Goal: Transaction & Acquisition: Purchase product/service

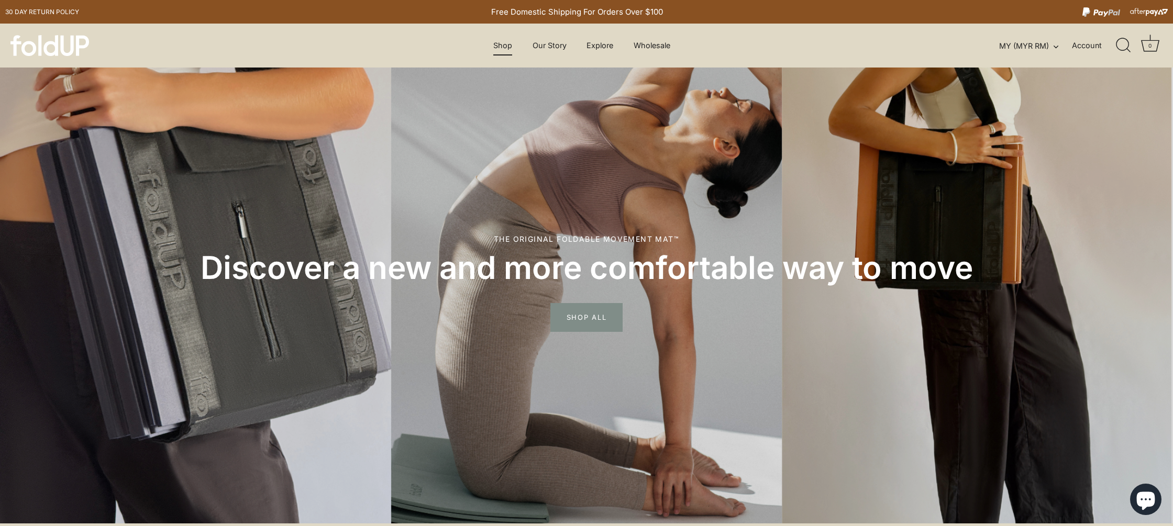
click at [508, 48] on link "Shop" at bounding box center [502, 46] width 37 height 20
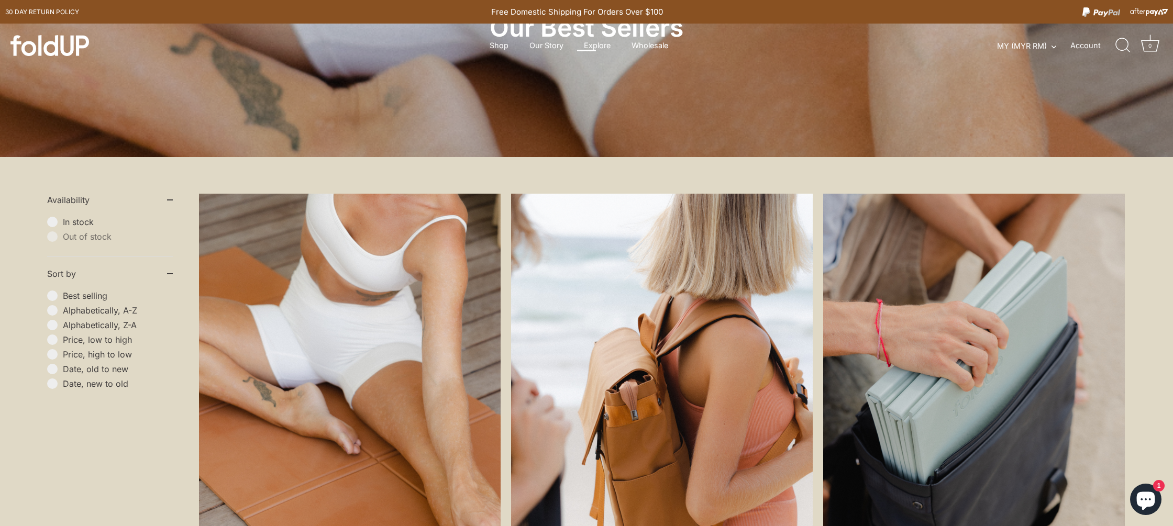
scroll to position [323, 0]
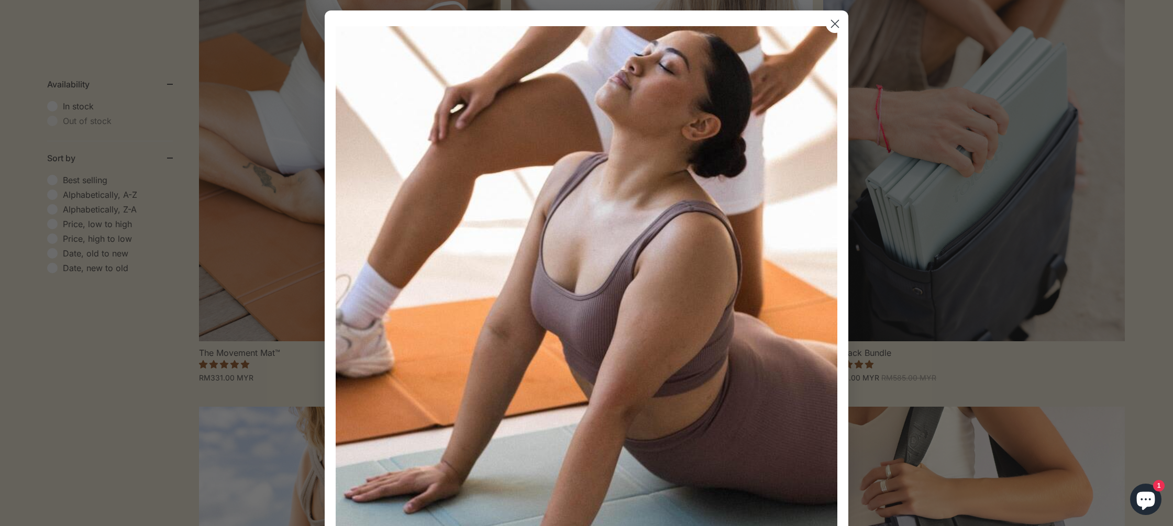
click at [840, 25] on circle "Close dialog" at bounding box center [834, 23] width 17 height 17
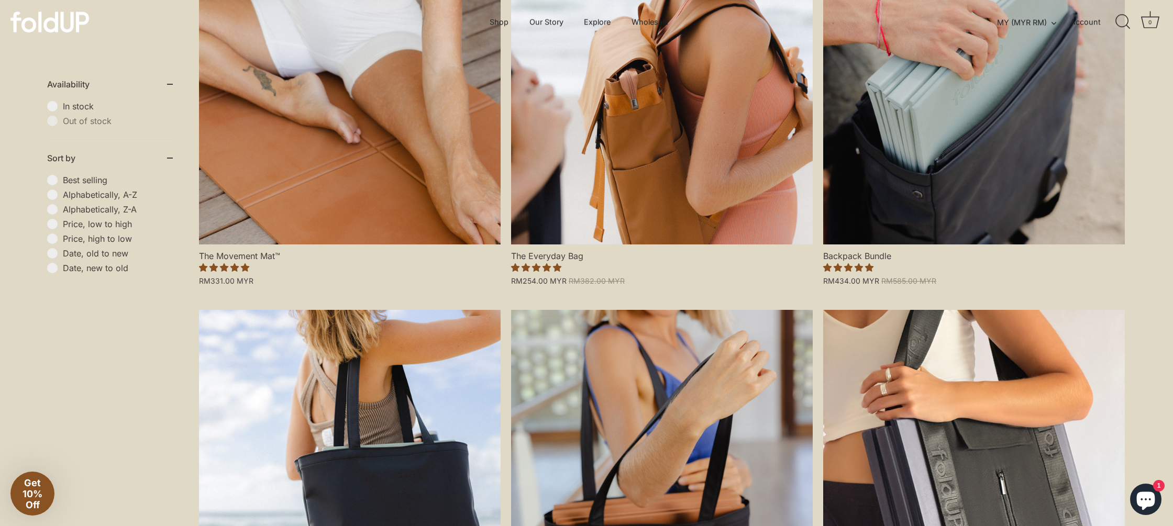
scroll to position [409, 0]
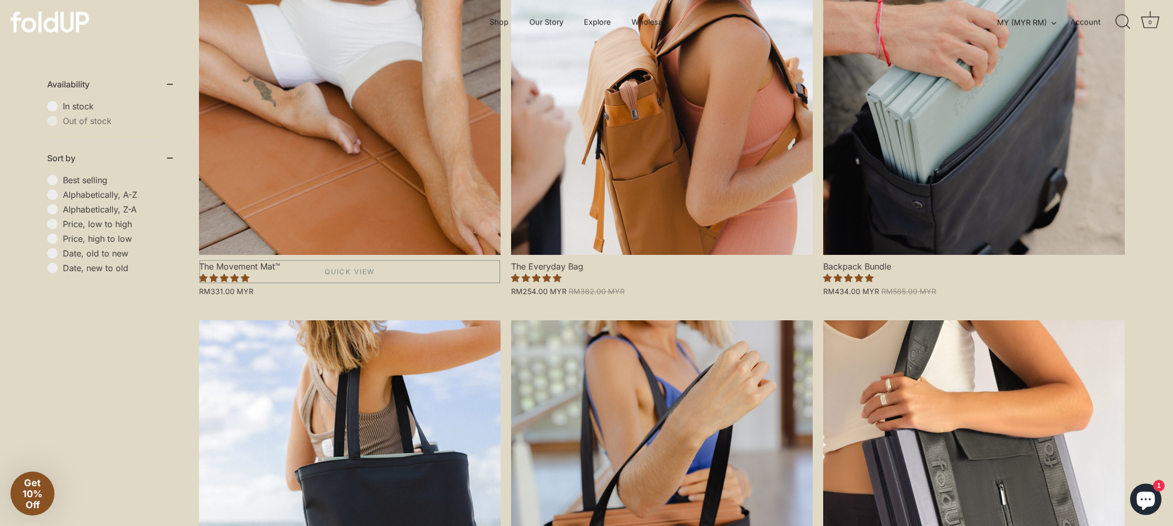
click at [273, 195] on link "The Movement Mat™" at bounding box center [350, 74] width 302 height 362
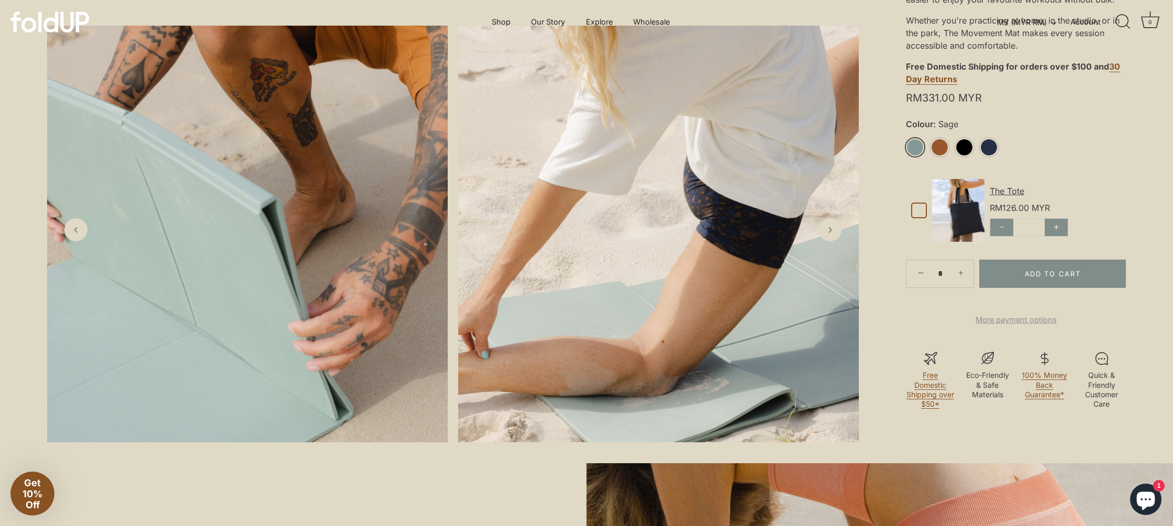
scroll to position [346, 0]
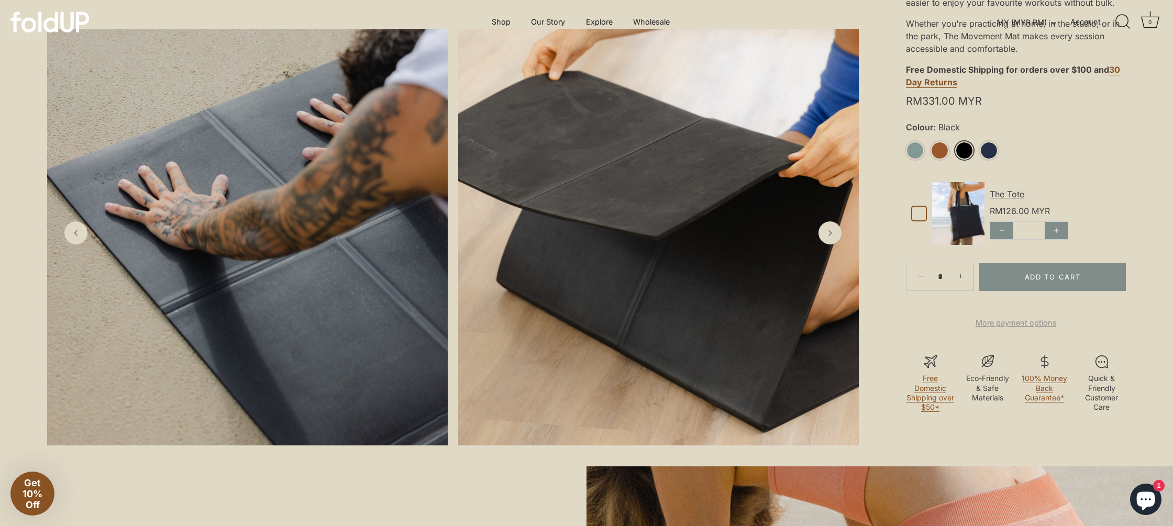
click at [961, 145] on link "Black" at bounding box center [964, 150] width 18 height 18
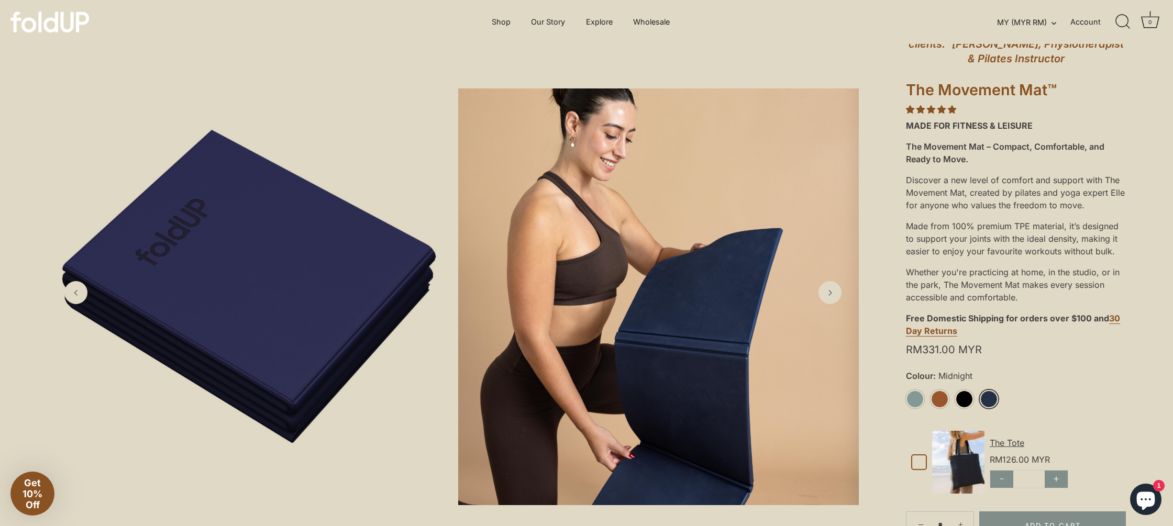
scroll to position [39, 0]
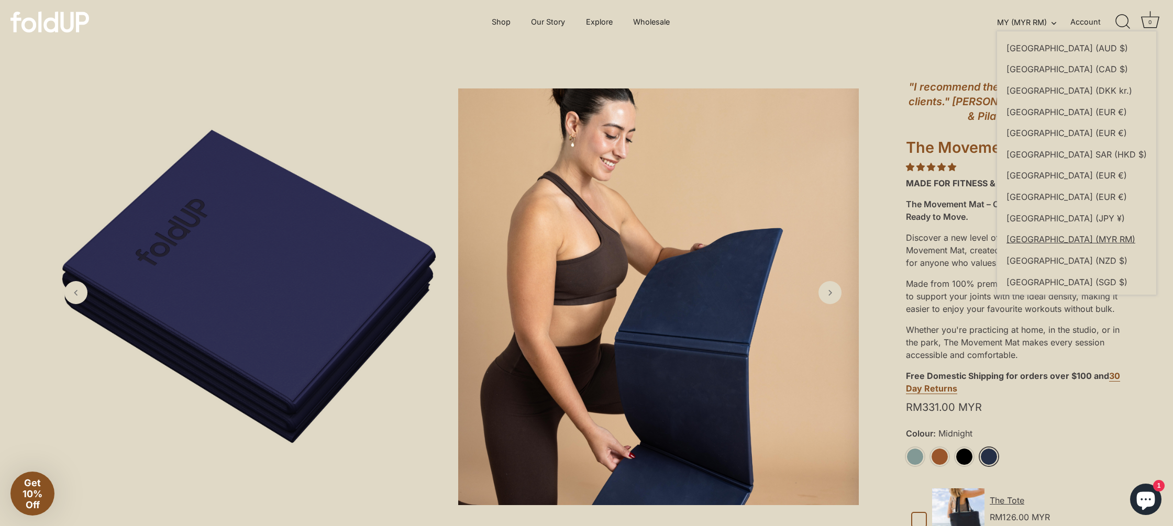
click at [1032, 47] on span "[GEOGRAPHIC_DATA]" at bounding box center [1050, 48] width 86 height 10
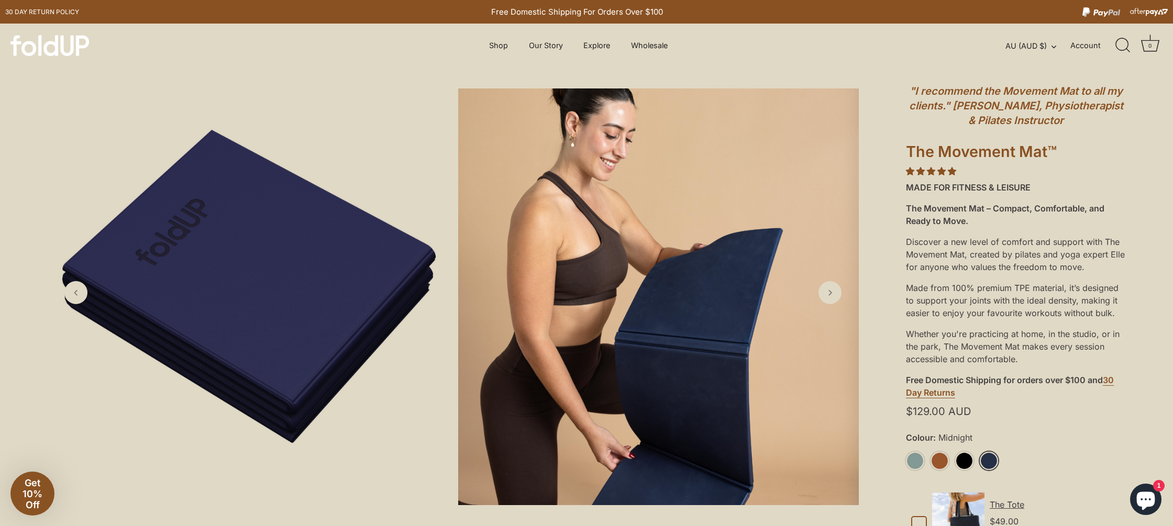
scroll to position [56, 0]
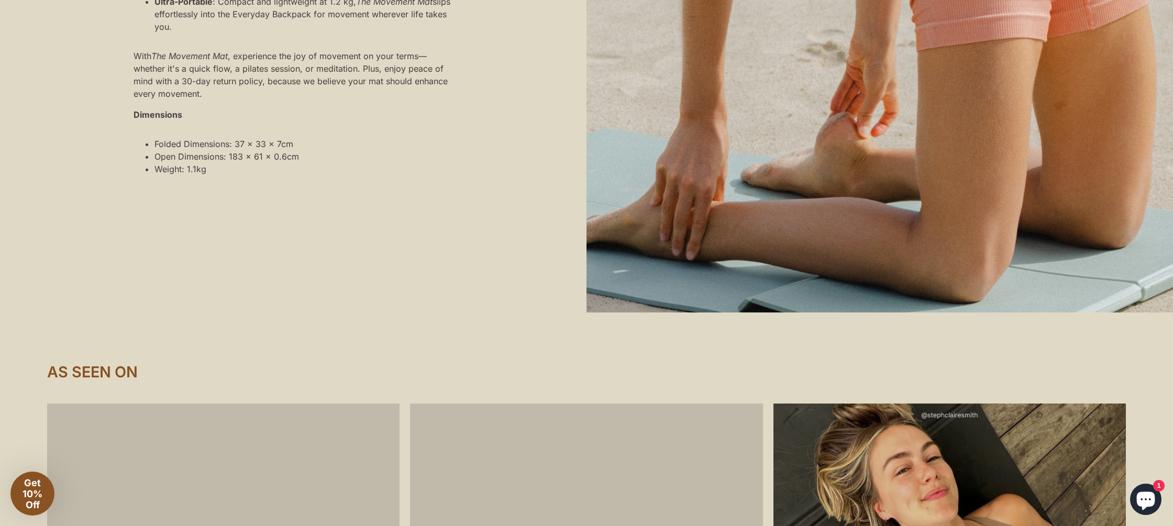
scroll to position [1084, 0]
